Goal: Information Seeking & Learning: Learn about a topic

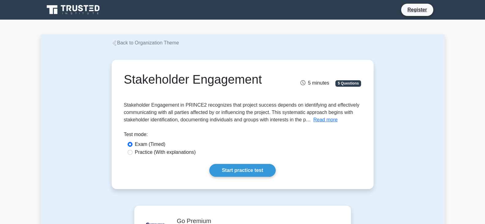
click at [185, 154] on label "Practice (With explanations)" at bounding box center [165, 151] width 61 height 7
click at [133, 154] on input "Practice (With explanations)" at bounding box center [130, 152] width 5 height 5
radio input "true"
click at [227, 170] on link "Start practice test" at bounding box center [242, 170] width 66 height 13
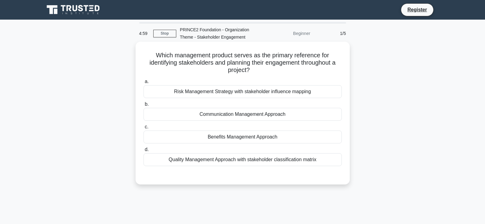
click at [197, 99] on div "a. Risk Management Strategy with stakeholder influence mapping b. Communication…" at bounding box center [243, 122] width 206 height 91
click at [193, 96] on div "Risk Management Strategy with stakeholder influence mapping" at bounding box center [243, 91] width 198 height 13
click at [144, 84] on input "a. Risk Management Strategy with stakeholder influence mapping" at bounding box center [144, 82] width 0 height 4
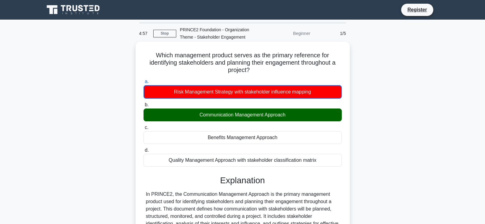
click at [235, 135] on div "Benefits Management Approach" at bounding box center [243, 137] width 198 height 13
click at [144, 129] on input "c. Benefits Management Approach" at bounding box center [144, 128] width 0 height 4
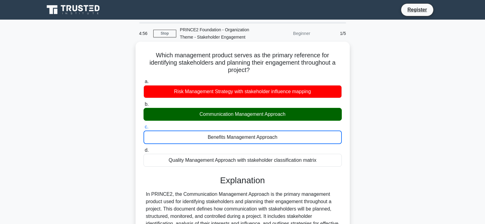
click at [232, 169] on div "a. Risk Management Strategy with stakeholder influence mapping b. Communication…" at bounding box center [243, 222] width 200 height 290
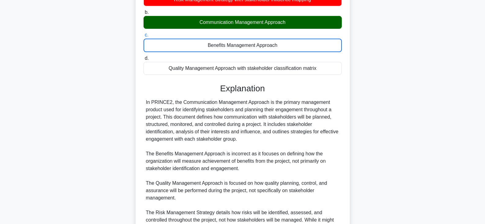
scroll to position [162, 0]
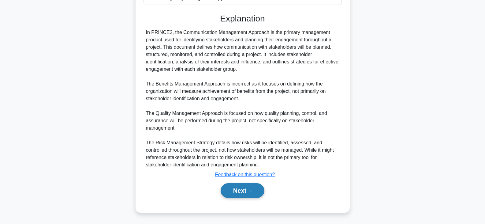
click at [251, 191] on icon at bounding box center [249, 190] width 6 height 3
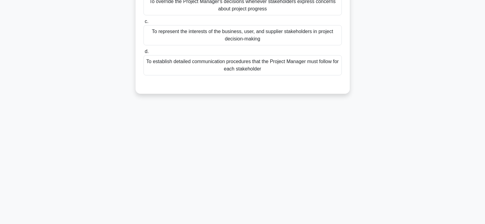
scroll to position [107, 0]
